Goal: Communication & Community: Answer question/provide support

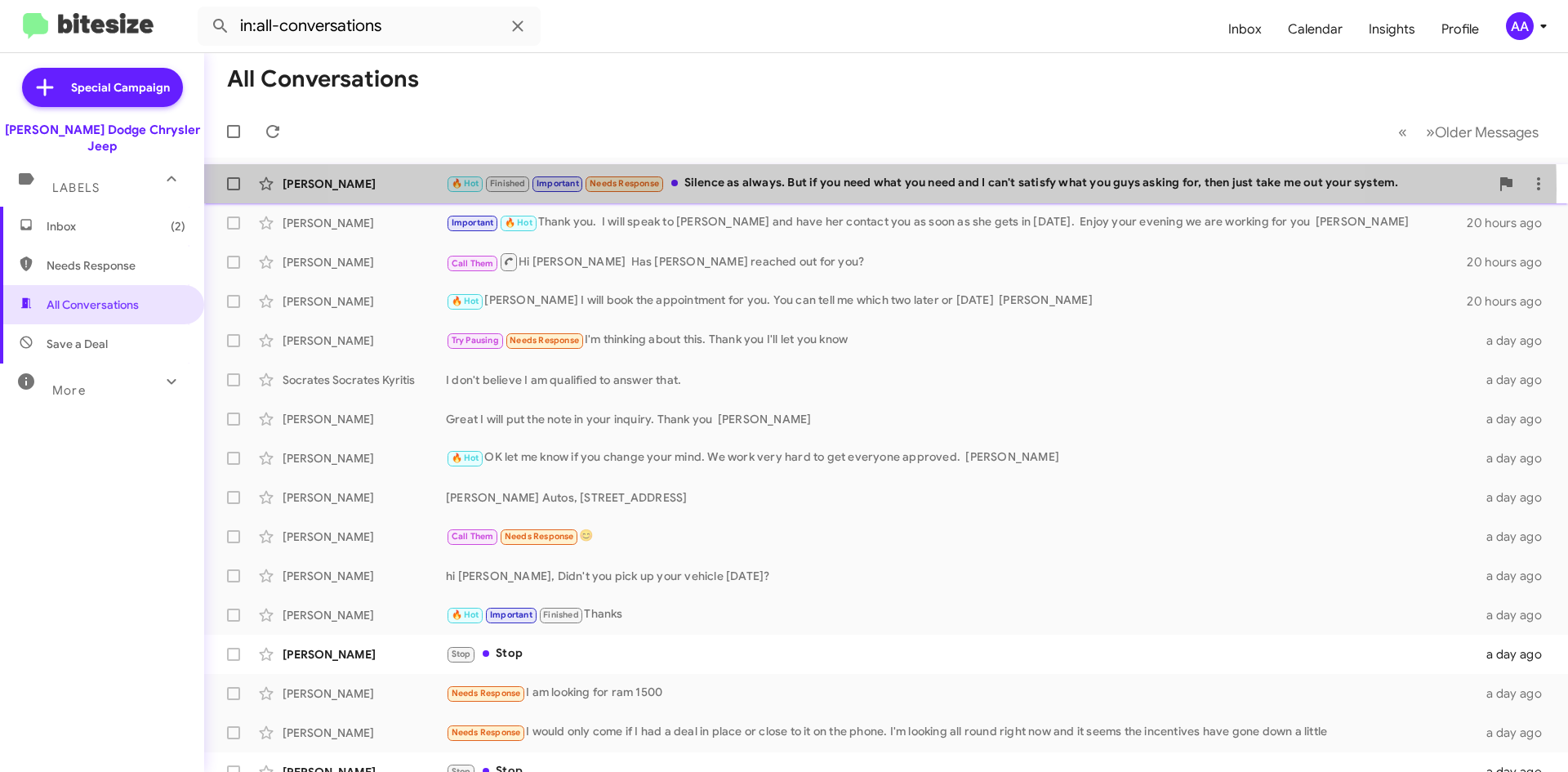
click at [838, 188] on div "🔥 Hot Finished Important Needs Response Silence as always. But if you need what…" at bounding box center [967, 184] width 1044 height 19
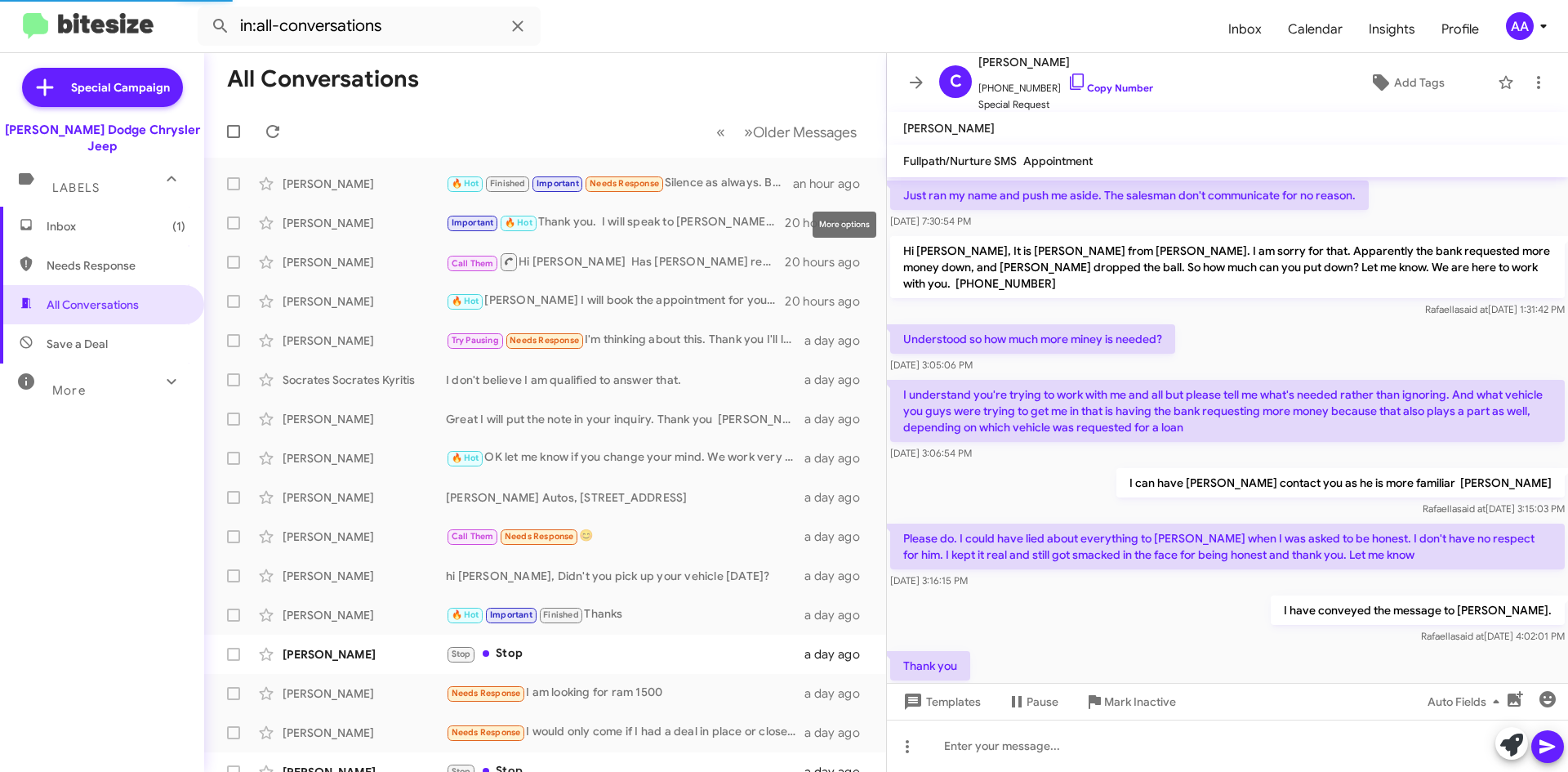
scroll to position [899, 0]
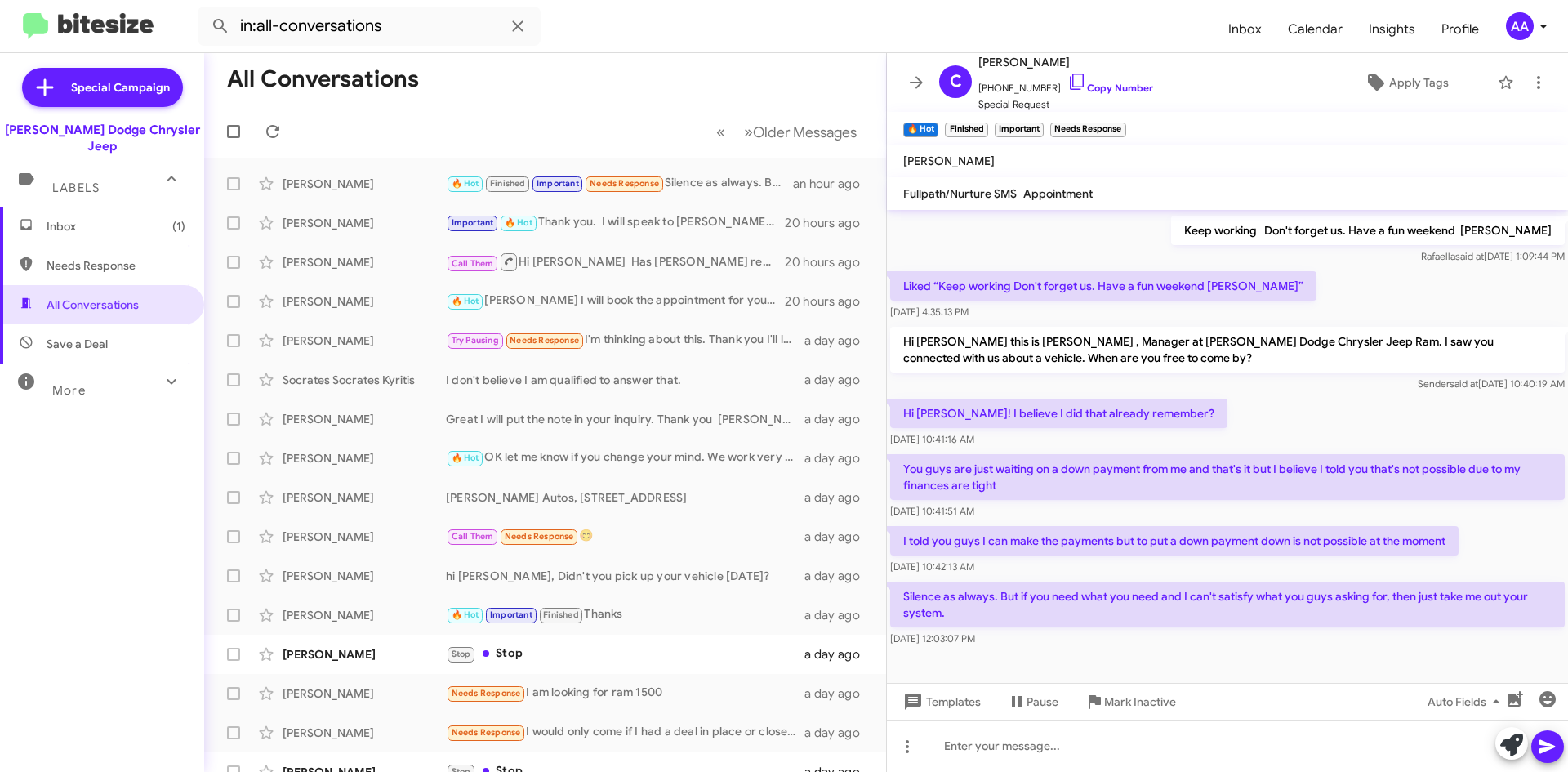
click at [1120, 630] on div "[DATE] 12:03:07 PM" at bounding box center [1227, 638] width 674 height 16
click at [1123, 630] on div "[DATE] 12:03:07 PM" at bounding box center [1227, 638] width 674 height 16
click at [1119, 630] on div "[DATE] 12:03:07 PM" at bounding box center [1227, 638] width 674 height 16
click at [1118, 630] on div "Silence as always. But if you need what you need and I can't satisfy what you g…" at bounding box center [1227, 614] width 681 height 72
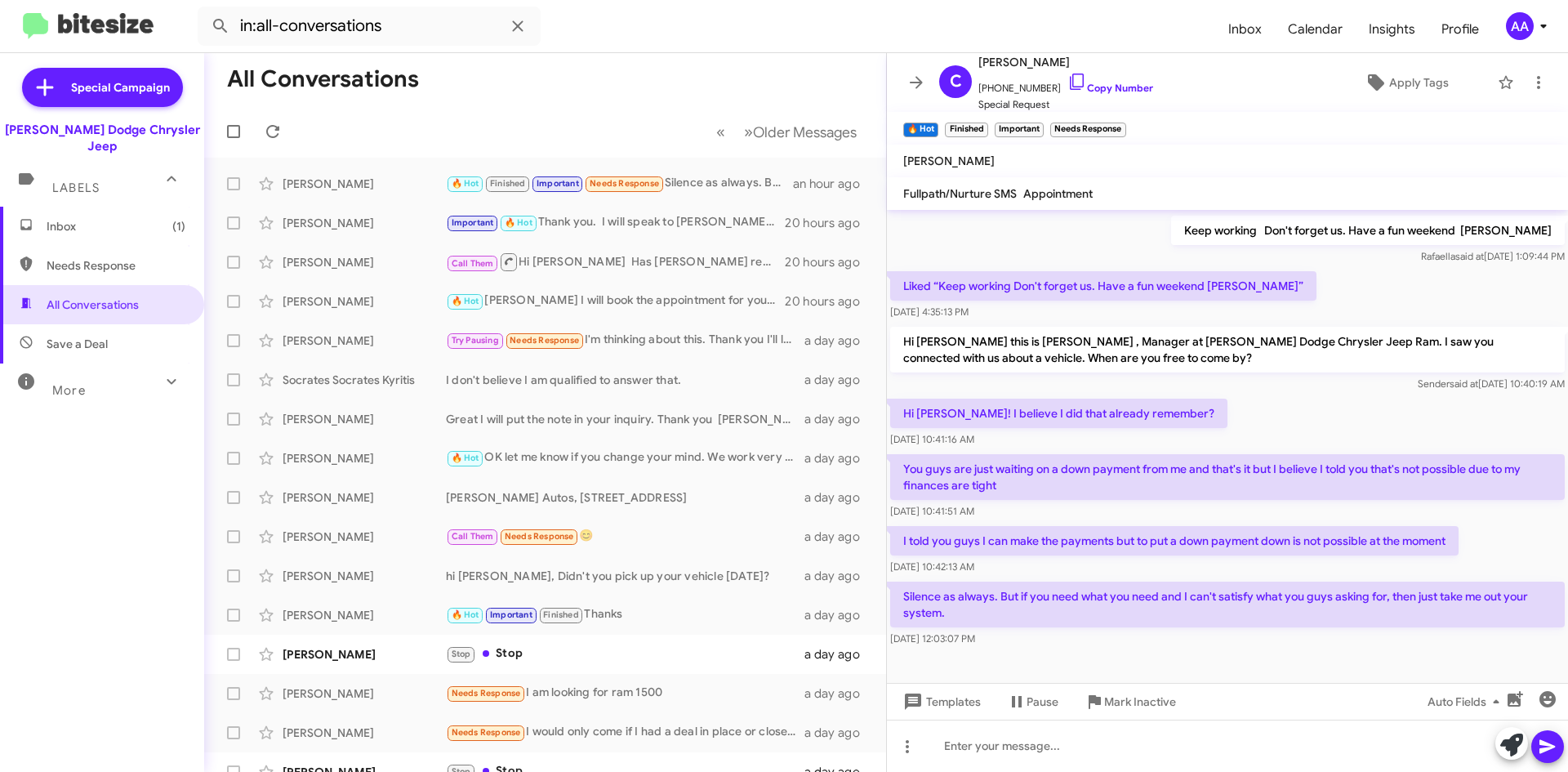
click at [1118, 630] on div "Silence as always. But if you need what you need and I can't satisfy what you g…" at bounding box center [1227, 614] width 681 height 72
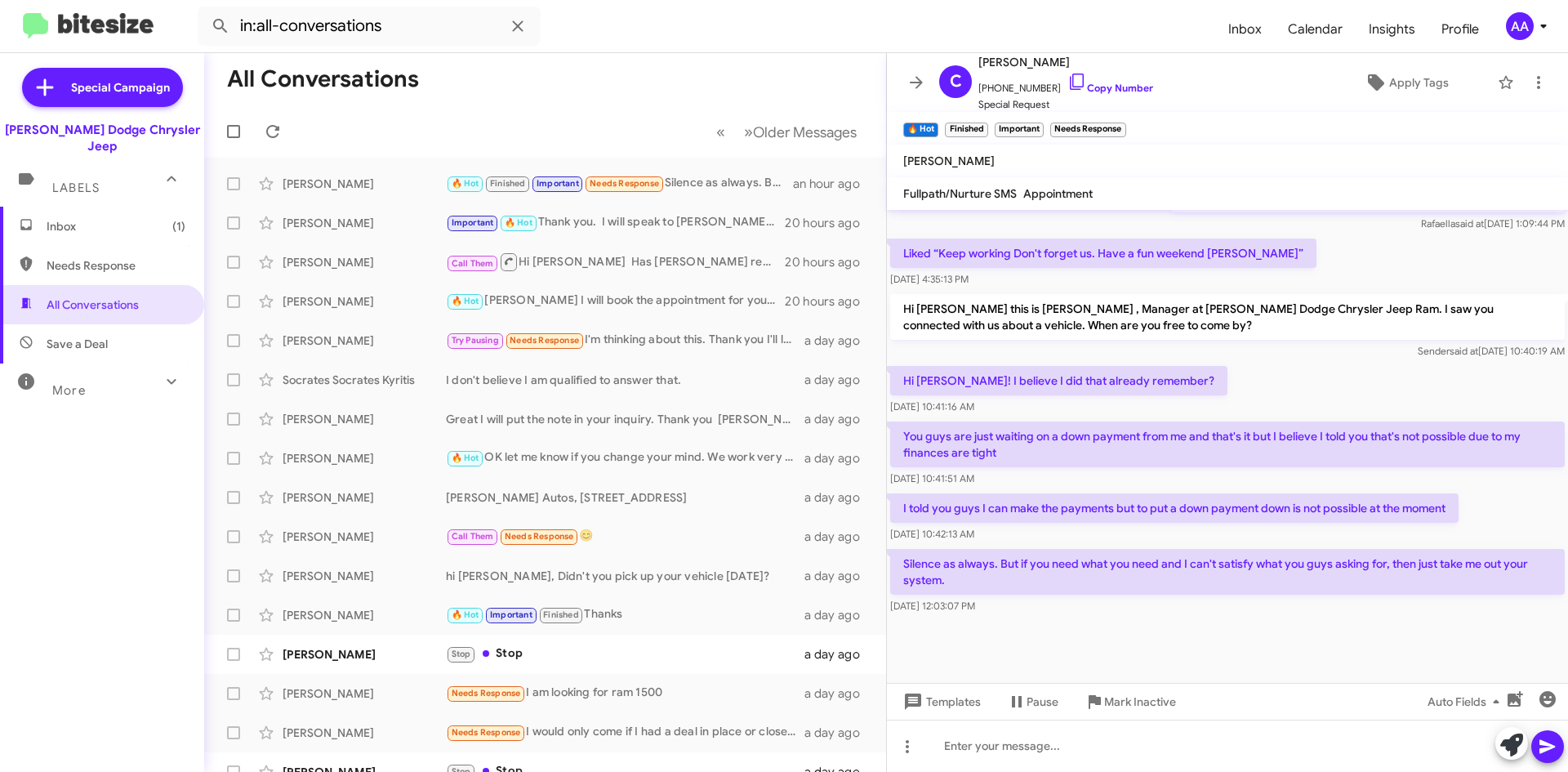
click at [1236, 374] on div "Hi [PERSON_NAME]! I believe I did that already remember? [DATE] 10:41:16 AM" at bounding box center [1227, 390] width 681 height 55
click at [1199, 363] on div "Hi [PERSON_NAME]! I believe I did that already remember? [DATE] 10:41:16 AM" at bounding box center [1227, 390] width 681 height 55
click at [1093, 89] on link "Copy Number" at bounding box center [1111, 87] width 86 height 12
drag, startPoint x: 45, startPoint y: 225, endPoint x: 51, endPoint y: 211, distance: 15.2
click at [45, 225] on span "Inbox (1)" at bounding box center [101, 226] width 204 height 39
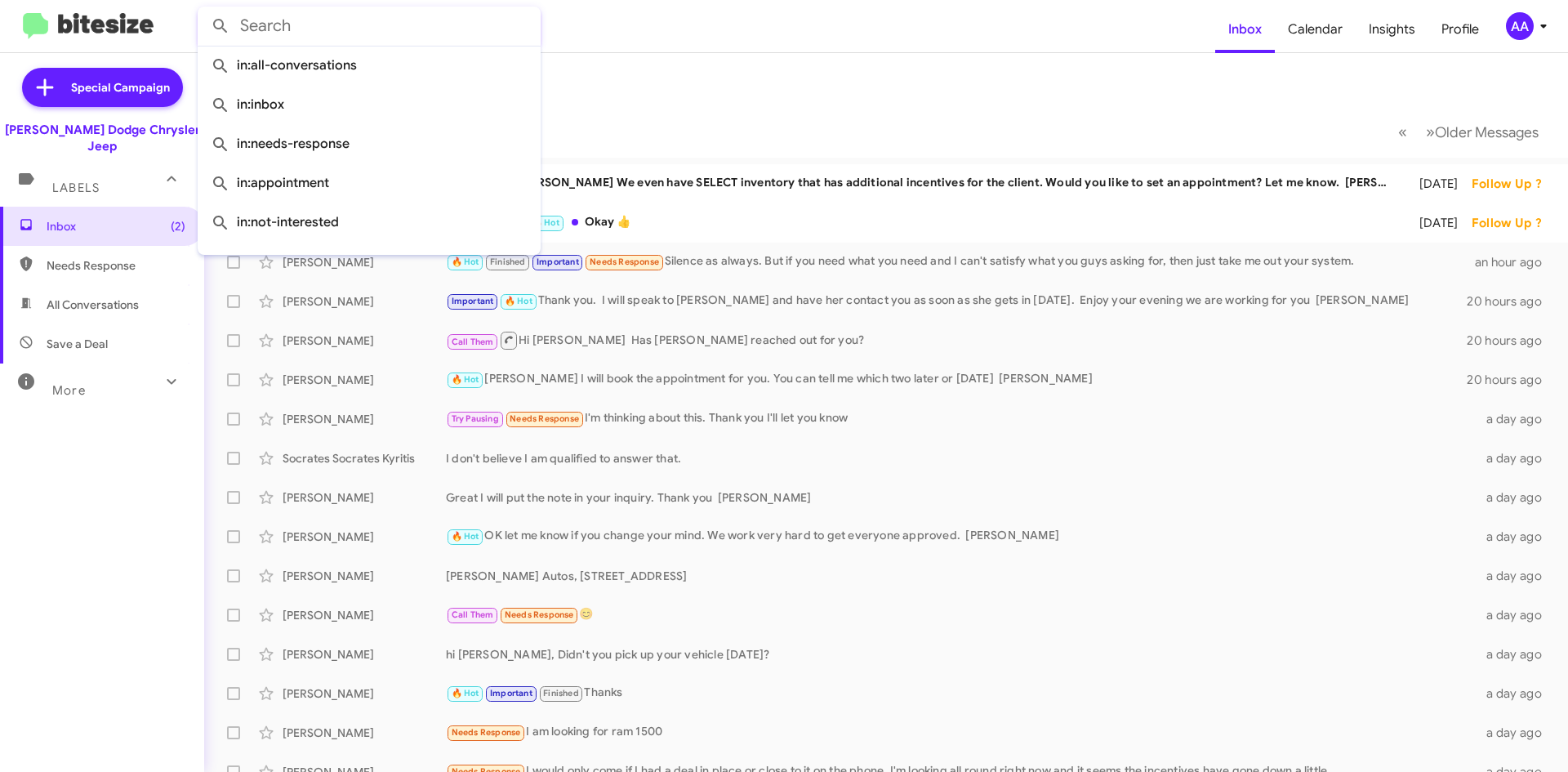
click at [289, 20] on input "text" at bounding box center [369, 26] width 343 height 39
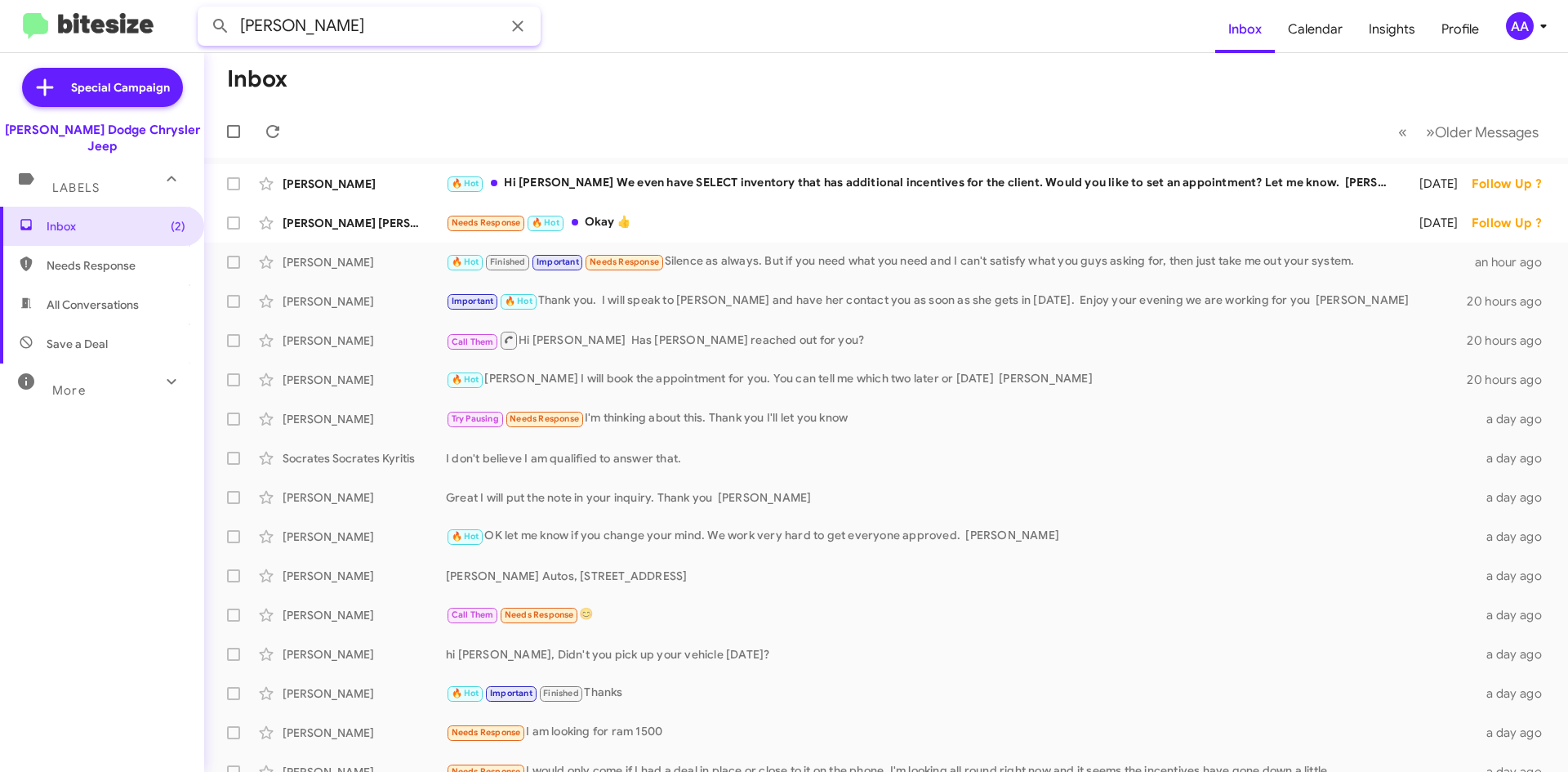
type input "[PERSON_NAME]"
click at [204, 10] on button at bounding box center [220, 26] width 33 height 33
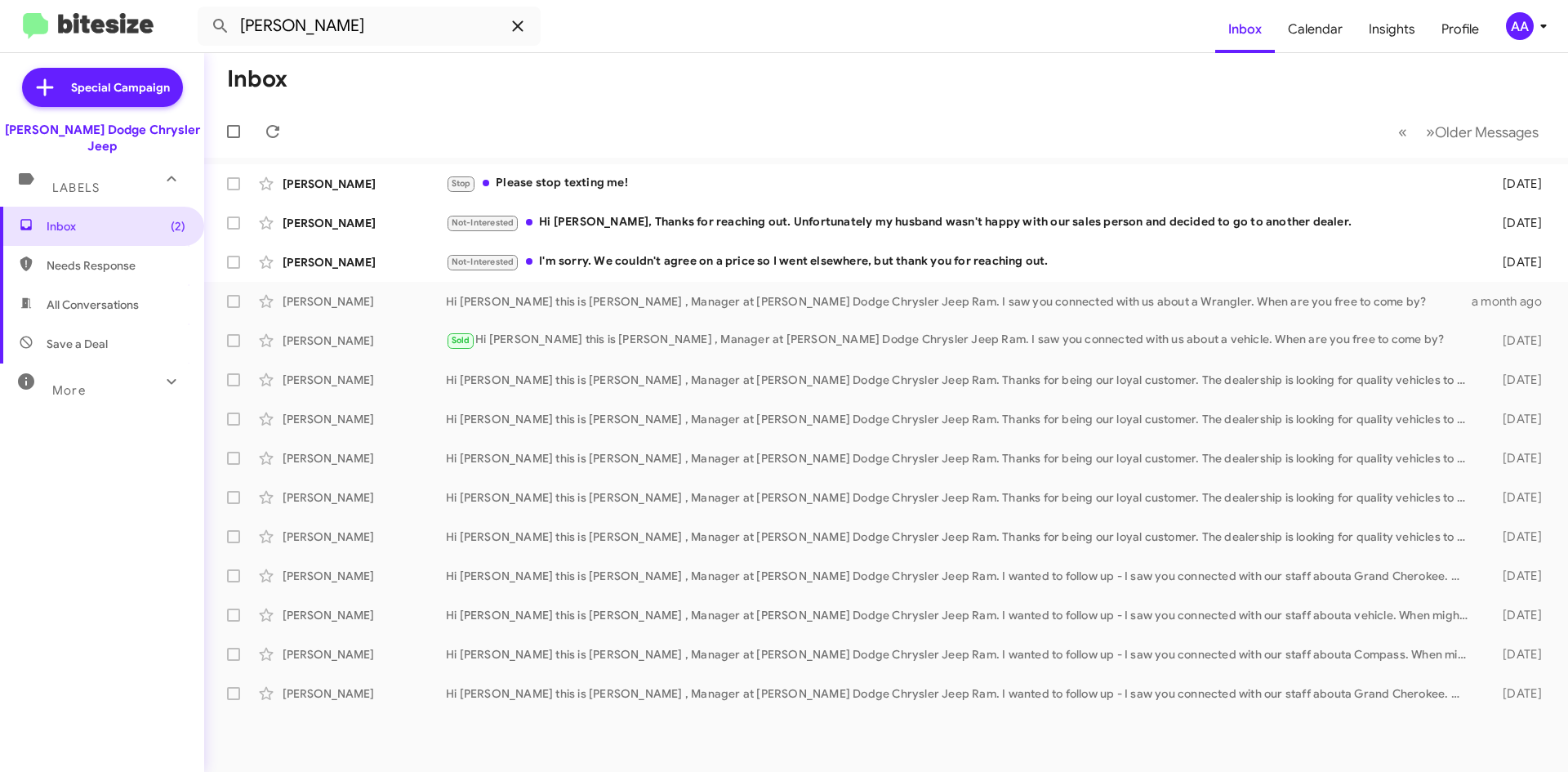
click at [515, 27] on icon at bounding box center [518, 26] width 19 height 19
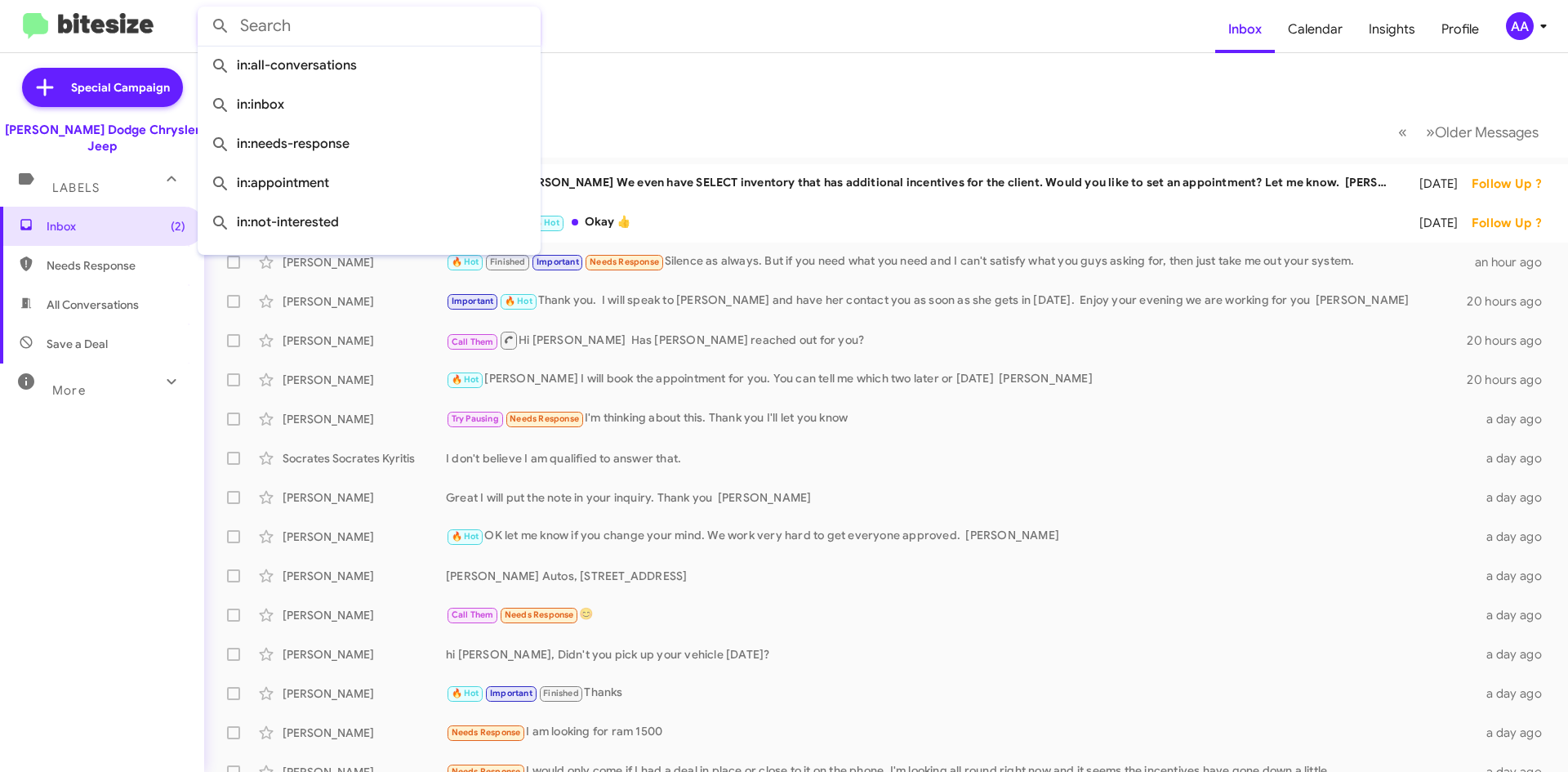
click at [740, 57] on mat-toolbar-row "Inbox" at bounding box center [886, 79] width 1364 height 53
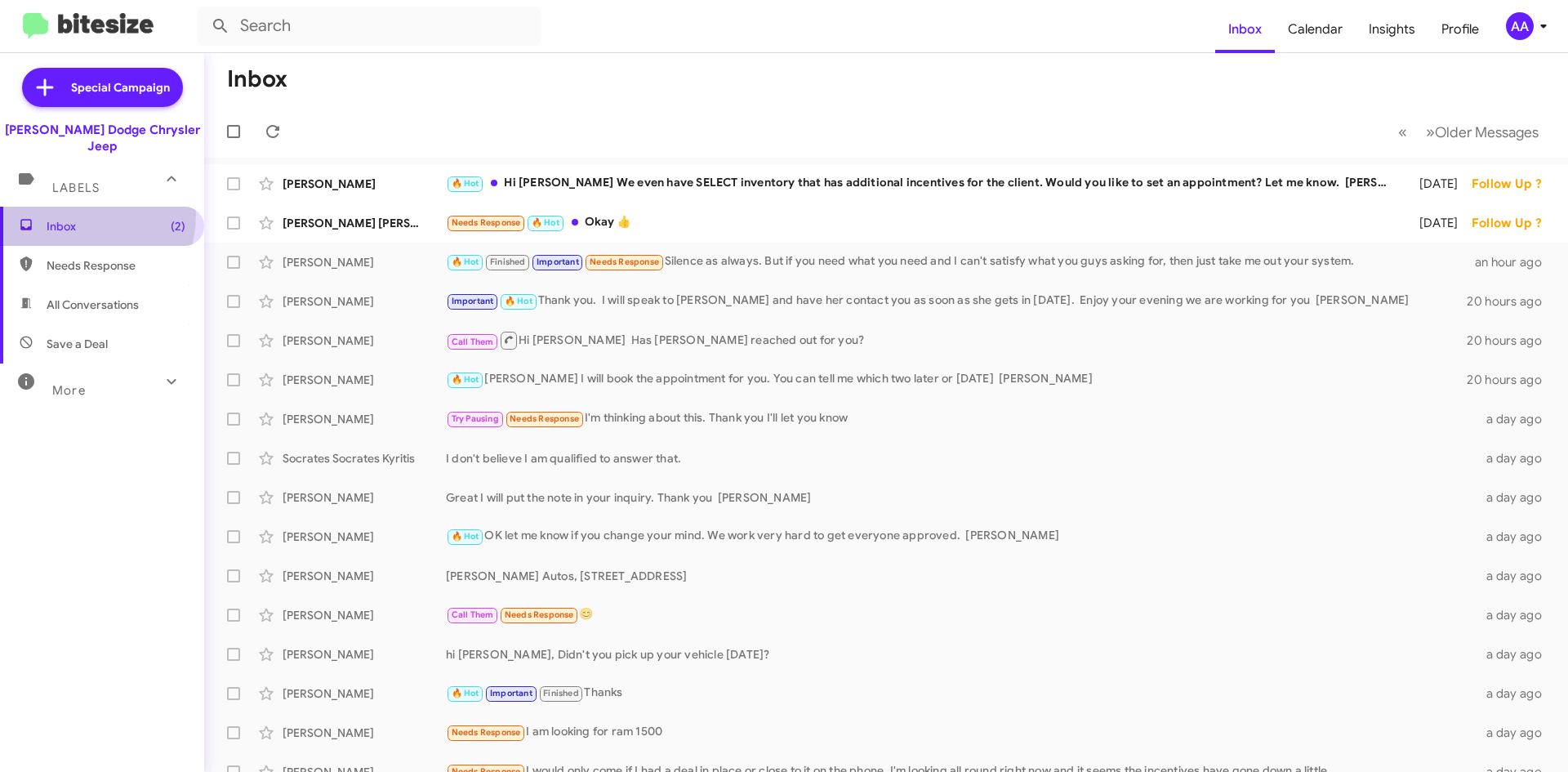
click at [76, 207] on span "Inbox (2)" at bounding box center [101, 226] width 204 height 39
click at [682, 216] on div "Needs Response 🔥 Hot Okay 👍" at bounding box center [967, 223] width 1044 height 19
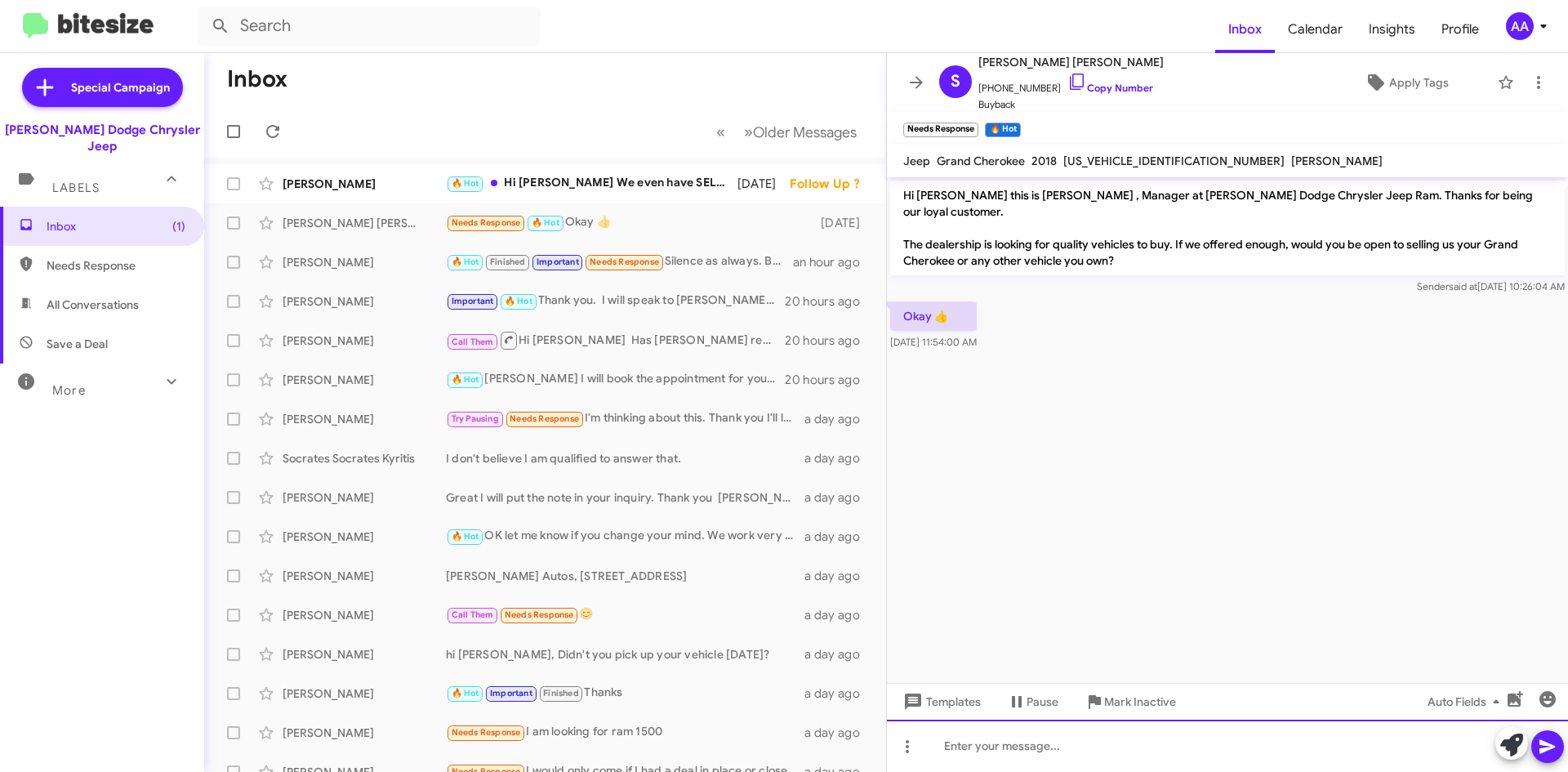
click at [1011, 762] on div at bounding box center [1227, 745] width 681 height 53
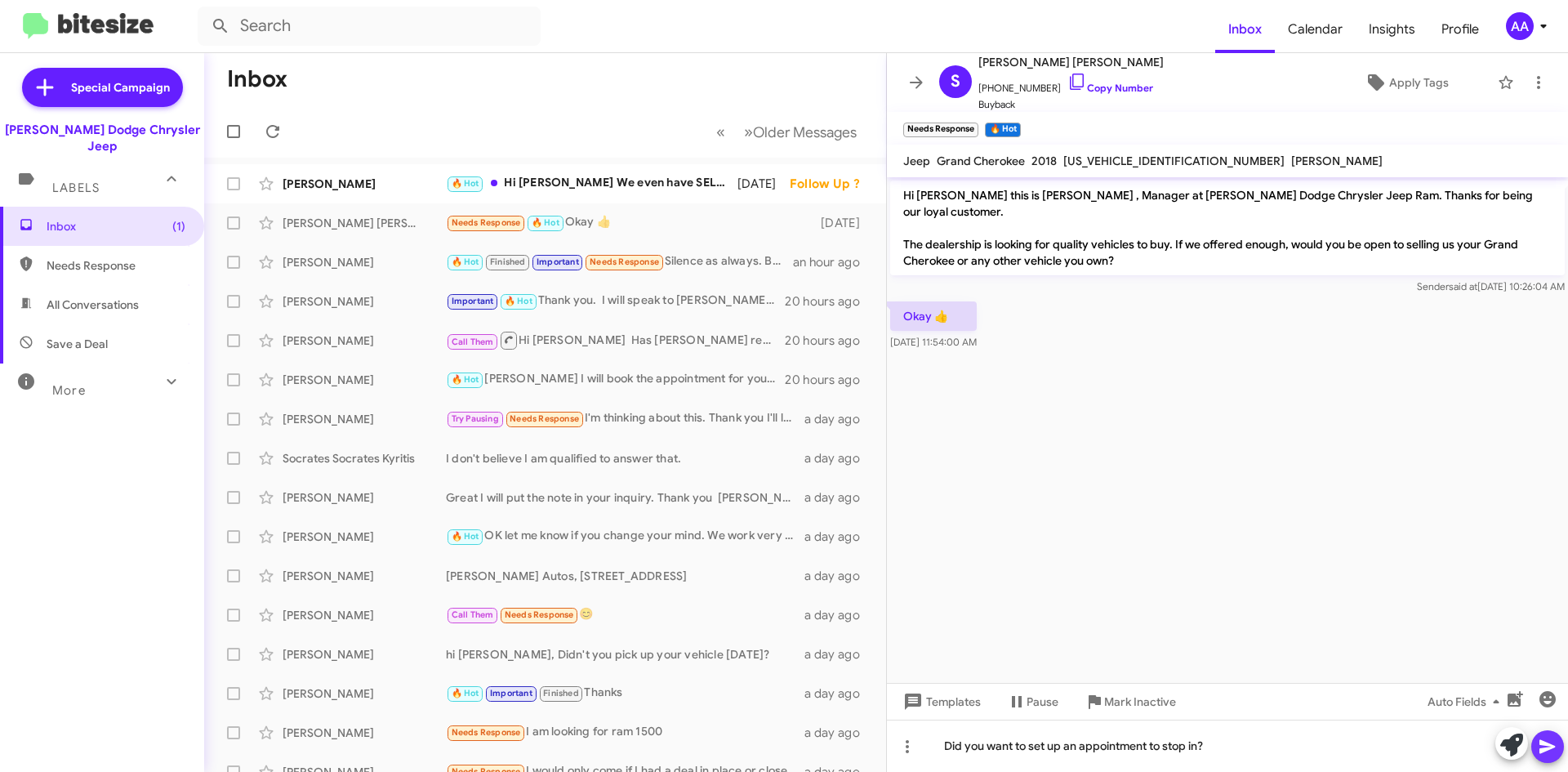
click at [1550, 732] on span at bounding box center [1548, 746] width 19 height 33
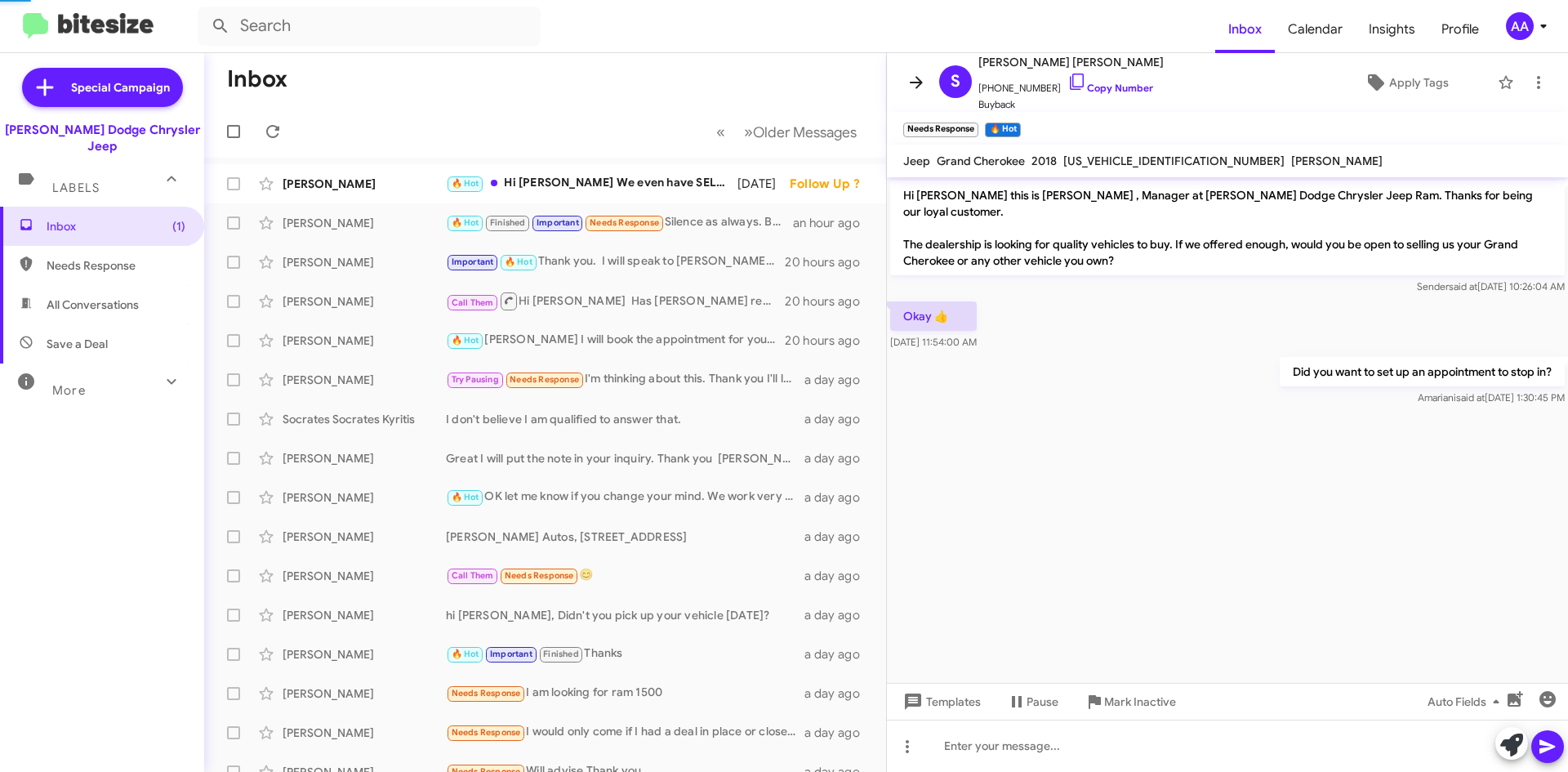
click at [921, 82] on icon at bounding box center [917, 81] width 13 height 12
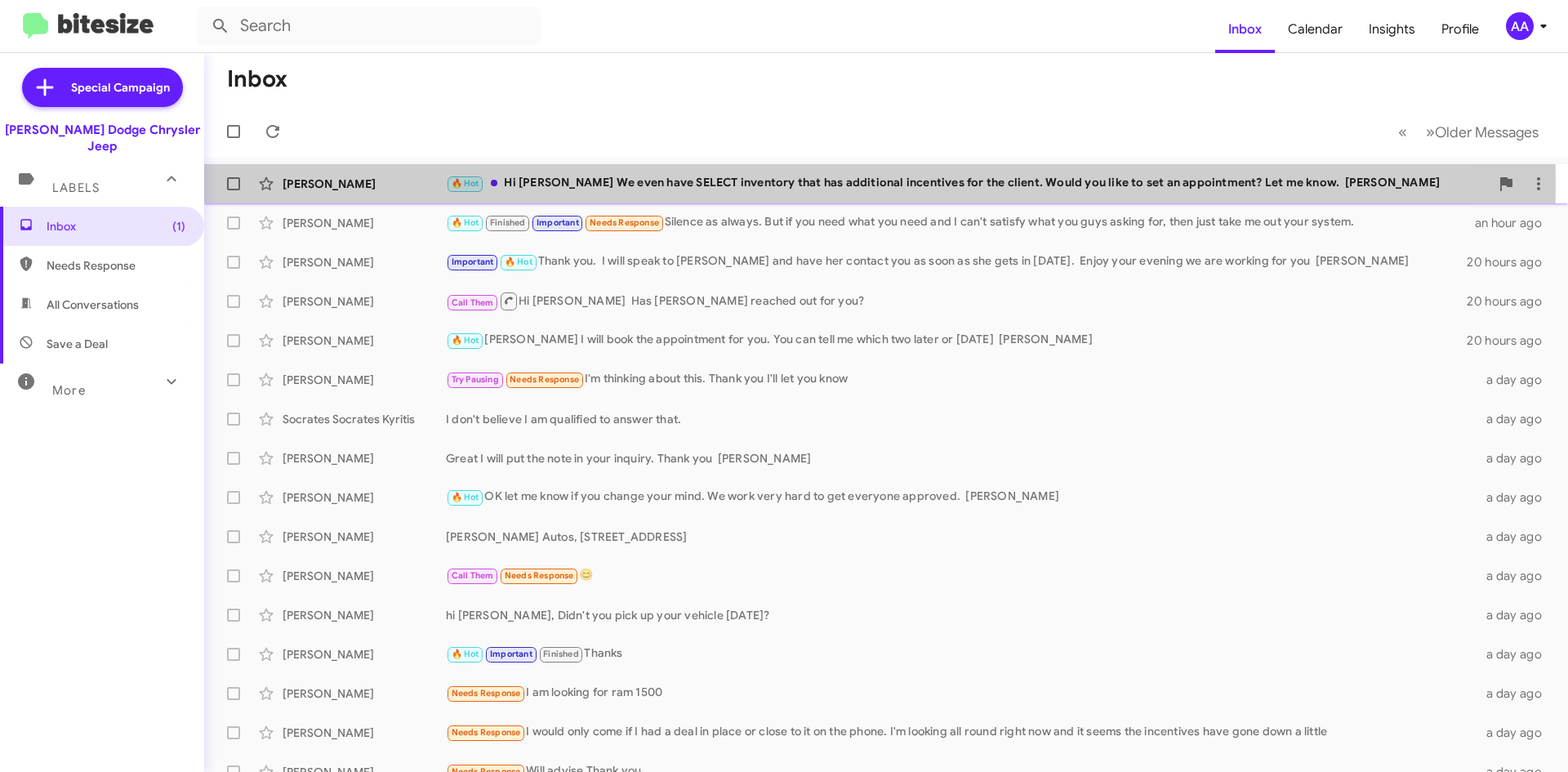
click at [580, 183] on div "🔥 Hot Hi [PERSON_NAME] We even have SELECT inventory that has additional incent…" at bounding box center [967, 184] width 1044 height 19
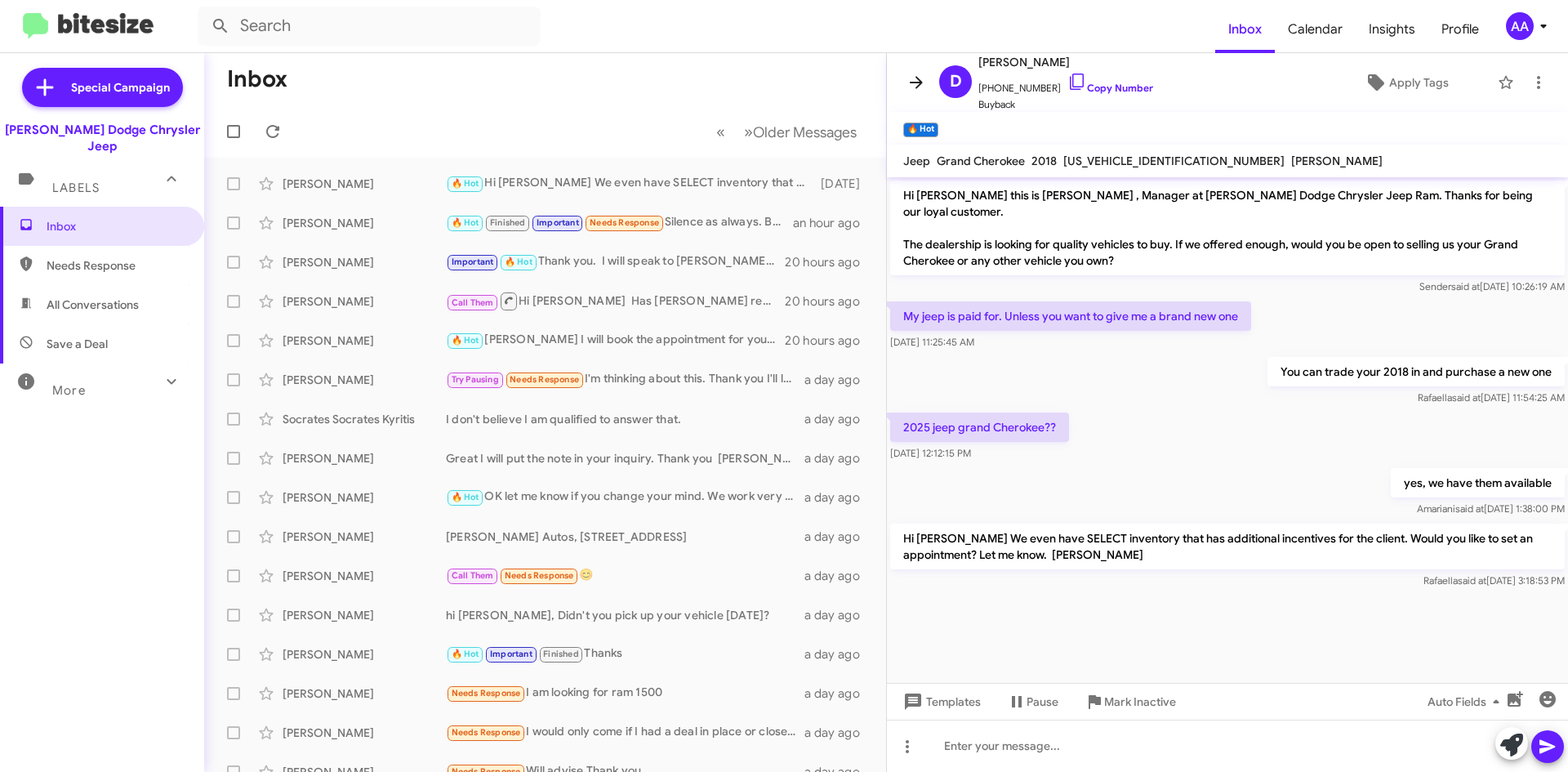
click at [917, 70] on button at bounding box center [917, 82] width 33 height 33
